Goal: Navigation & Orientation: Find specific page/section

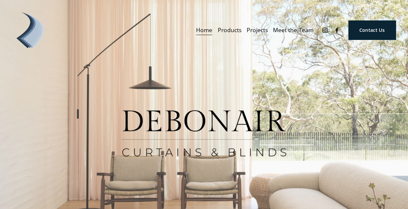
click at [0, 0] on span "Curtains" at bounding box center [0, 0] width 0 height 0
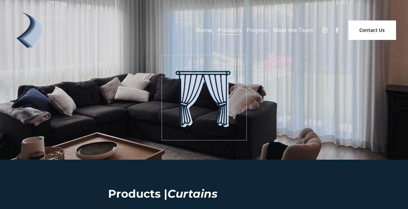
click at [285, 29] on link "Meet the Team" at bounding box center [293, 29] width 41 height 11
